Goal: Information Seeking & Learning: Learn about a topic

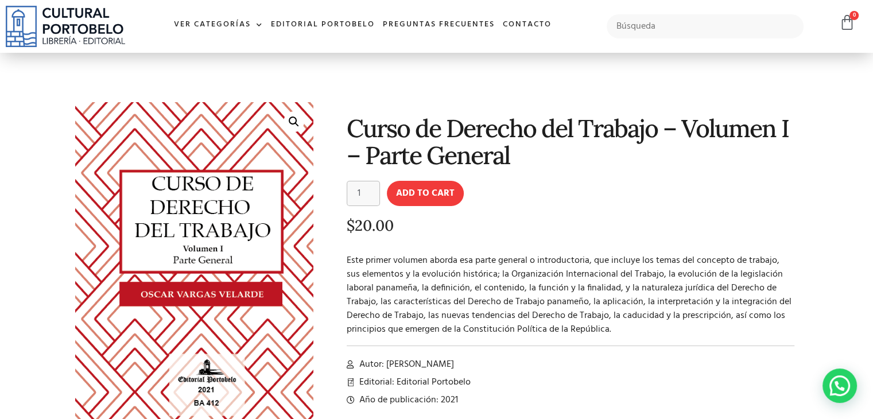
scroll to position [2, 0]
click at [429, 133] on h1 "Curso de Derecho del Trabajo – Volumen I – Parte General" at bounding box center [571, 142] width 448 height 55
click at [393, 116] on h1 "Curso de Derecho del Trabajo – Volumen I – Parte General" at bounding box center [571, 142] width 448 height 55
click at [538, 92] on section "🔍 Curso de Derecho del Trabajo – Volumen I – Parte General Curso de Derecho del…" at bounding box center [436, 275] width 873 height 450
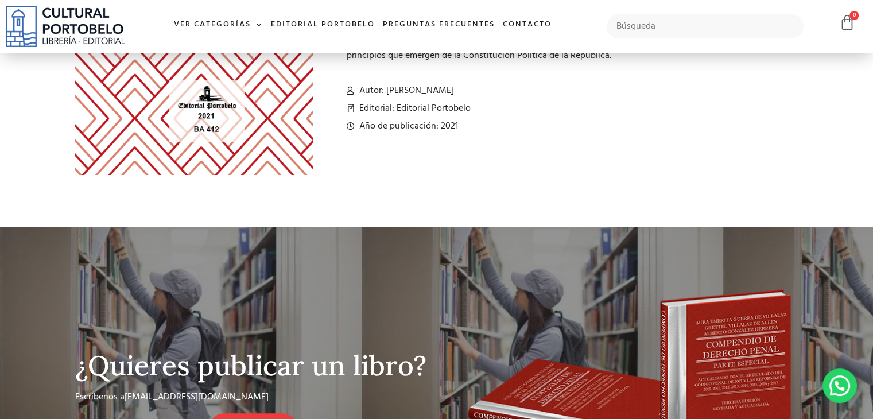
scroll to position [232, 0]
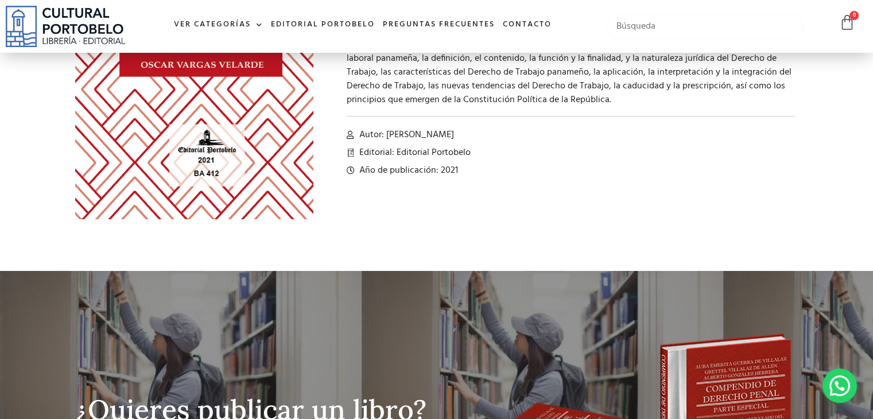
click at [665, 24] on input "text" at bounding box center [704, 26] width 197 height 24
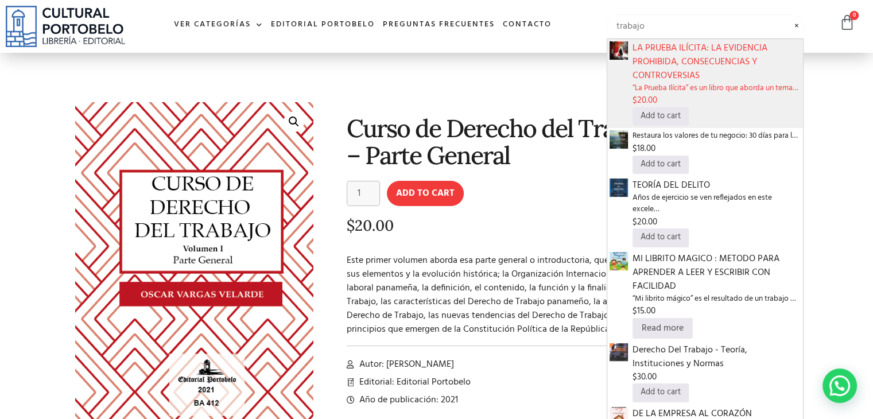
scroll to position [0, 0]
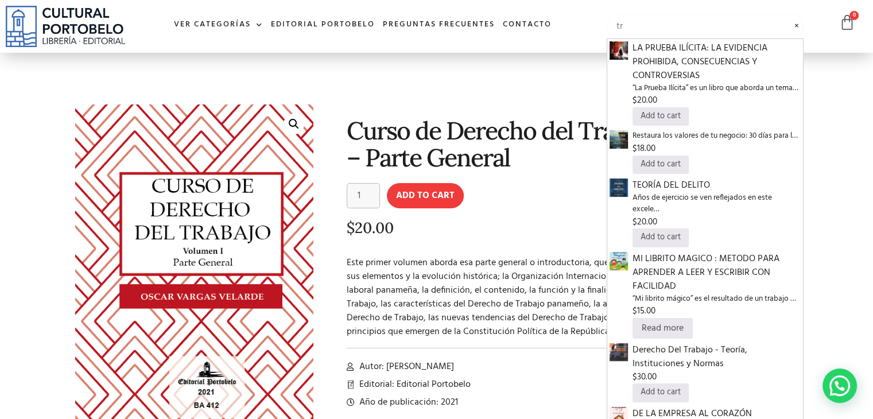
type input "t"
type input "will"
click at [796, 25] on input "will" at bounding box center [704, 26] width 197 height 24
click at [857, 81] on section "🔍 Curso de Derecho del Trabajo – Volumen I – Parte General Curso de Derecho del…" at bounding box center [436, 278] width 873 height 450
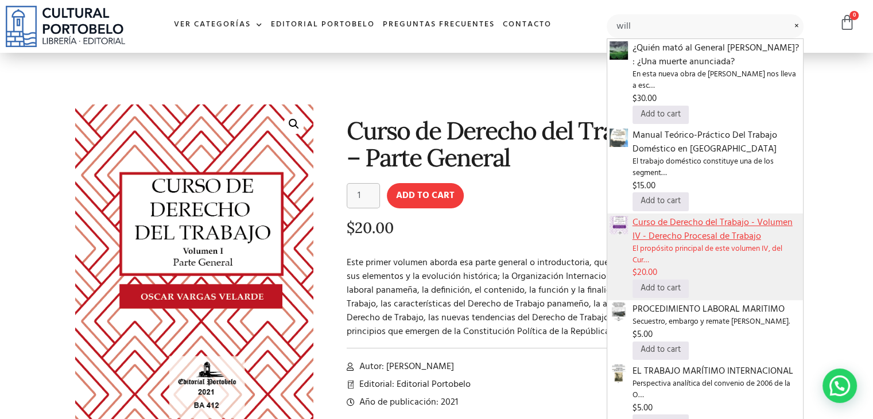
click at [686, 223] on span "Curso de Derecho del Trabajo - Volumen IV - Derecho Procesal de Trabajo" at bounding box center [716, 230] width 168 height 28
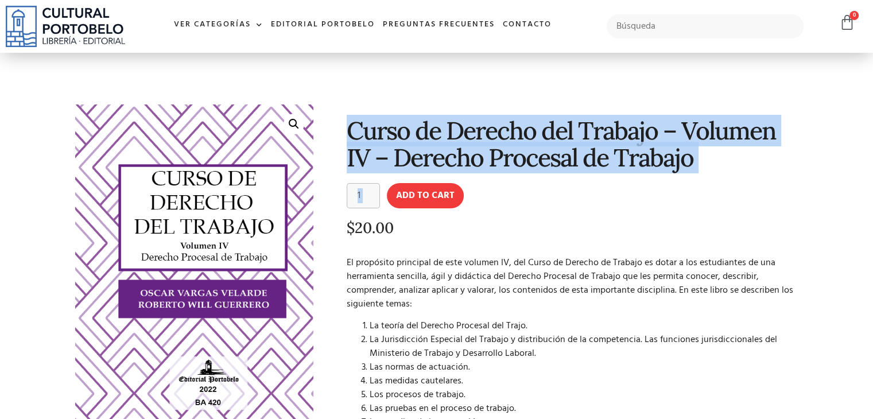
drag, startPoint x: 348, startPoint y: 126, endPoint x: 701, endPoint y: 177, distance: 356.6
click at [701, 177] on div "Curso de Derecho del Trabajo – Volumen IV – Derecho Procesal de Trabajo Curso d…" at bounding box center [561, 307] width 485 height 416
copy div "Curso de Derecho del Trabajo – Volumen IV – Derecho Procesal de Trabajo Curso d…"
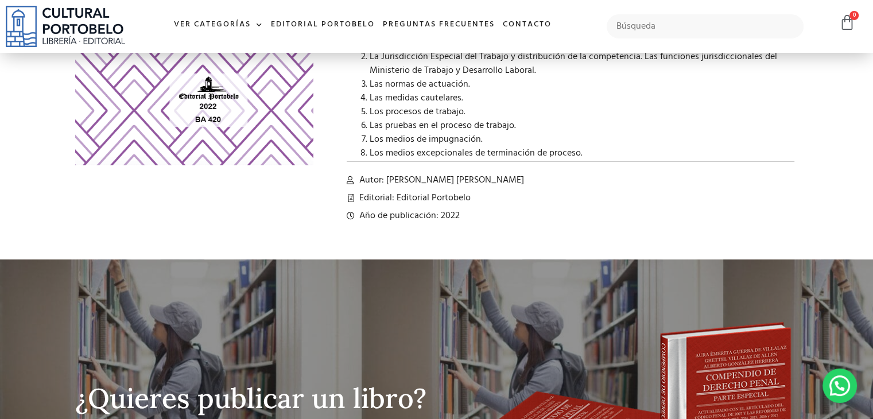
scroll to position [344, 0]
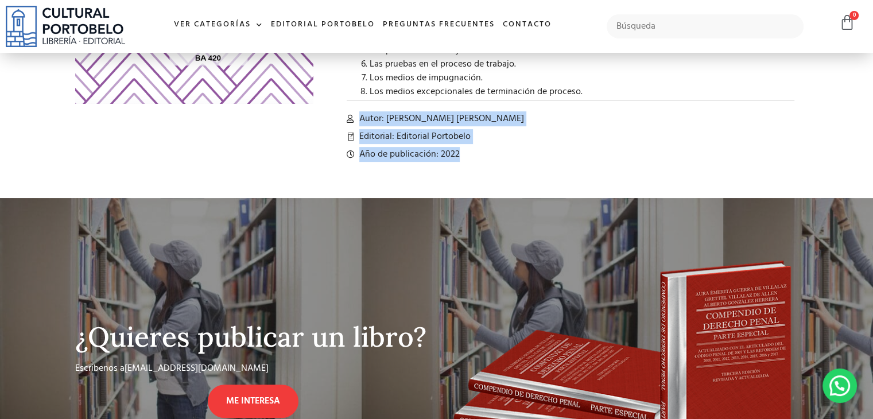
drag, startPoint x: 357, startPoint y: 116, endPoint x: 487, endPoint y: 147, distance: 133.5
copy div "Autor: [PERSON_NAME] [PERSON_NAME] Editorial: Editorial Portobelo Año de public…"
